Goal: Information Seeking & Learning: Understand process/instructions

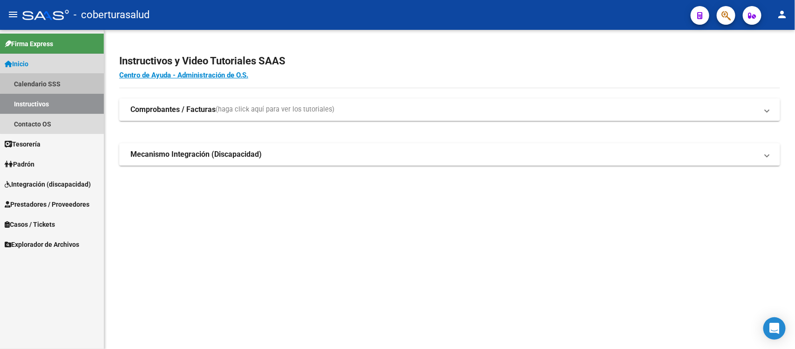
click at [69, 83] on link "Calendario SSS" at bounding box center [52, 84] width 104 height 20
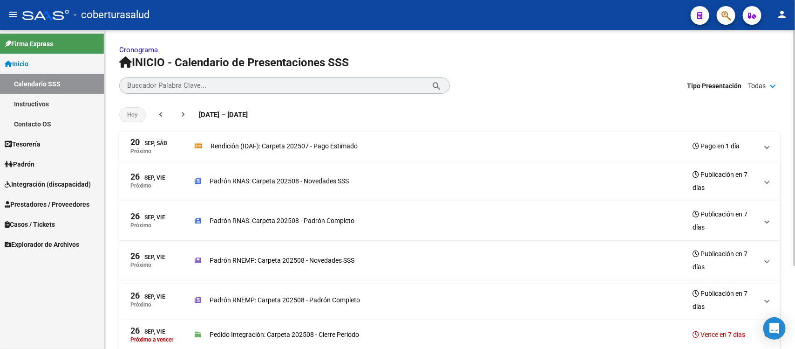
click at [348, 147] on p "Rendición (IDAF): Carpeta 202507 - Pago Estimado" at bounding box center [284, 146] width 147 height 10
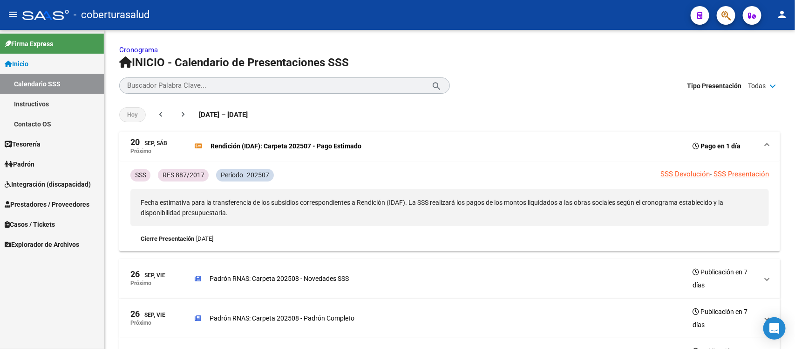
click at [41, 182] on span "Integración (discapacidad)" at bounding box center [48, 184] width 86 height 10
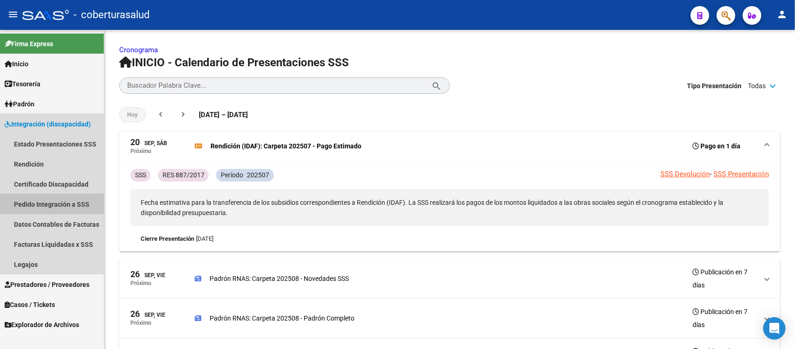
click at [60, 202] on link "Pedido Integración a SSS" at bounding box center [52, 204] width 104 height 20
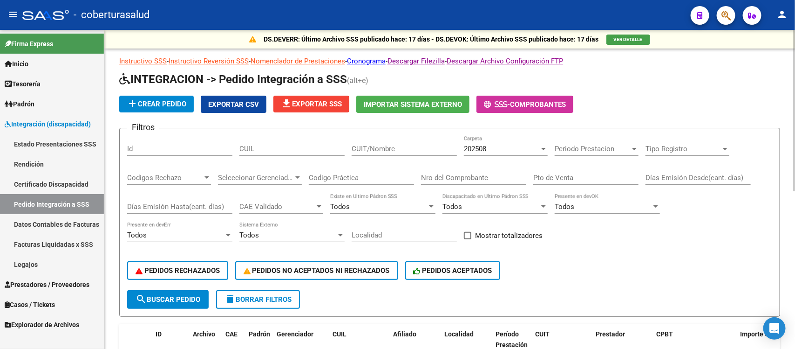
click at [373, 65] on p "Instructivo SSS - Instructivo Reversión SSS - Nomenclador de Prestaciones - Cro…" at bounding box center [449, 61] width 661 height 10
click at [371, 59] on link "Cronograma" at bounding box center [366, 61] width 39 height 8
